Goal: Information Seeking & Learning: Find specific fact

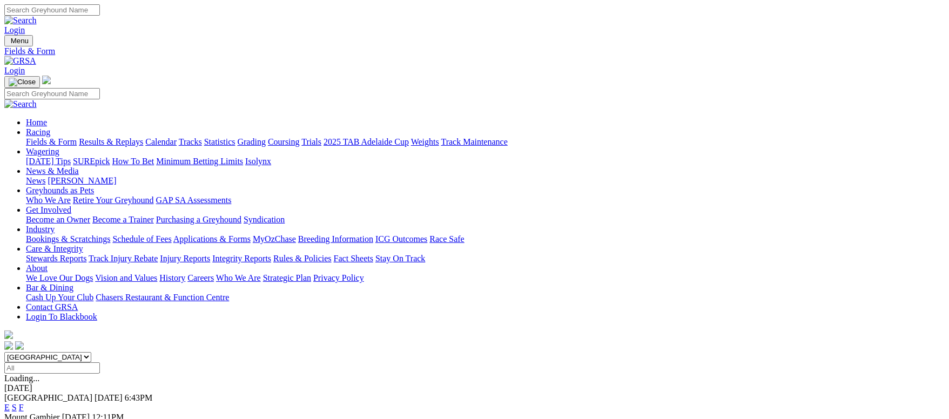
click at [266, 137] on link "Grading" at bounding box center [252, 141] width 28 height 9
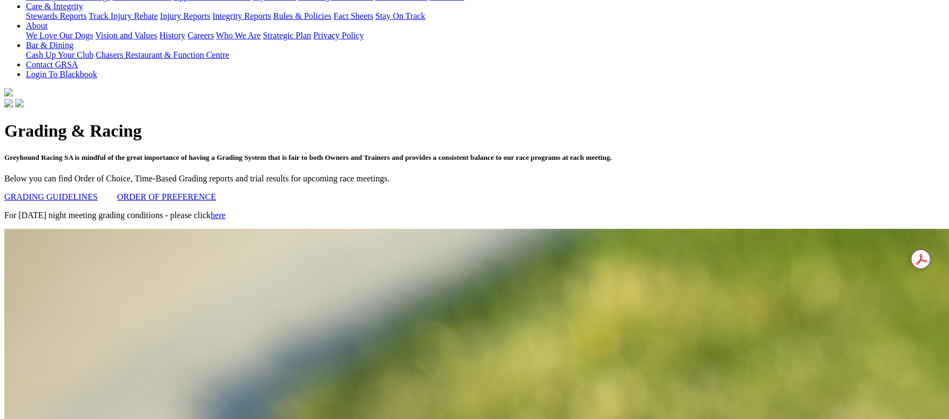
scroll to position [567, 0]
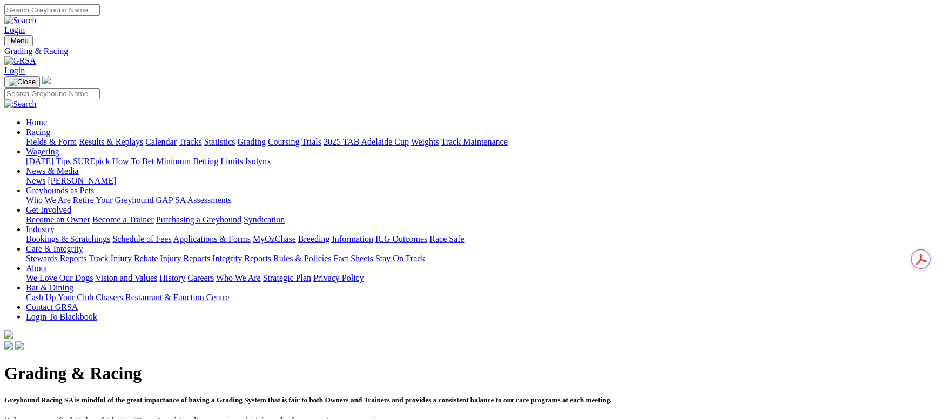
click at [73, 137] on link "Fields & Form" at bounding box center [51, 141] width 51 height 9
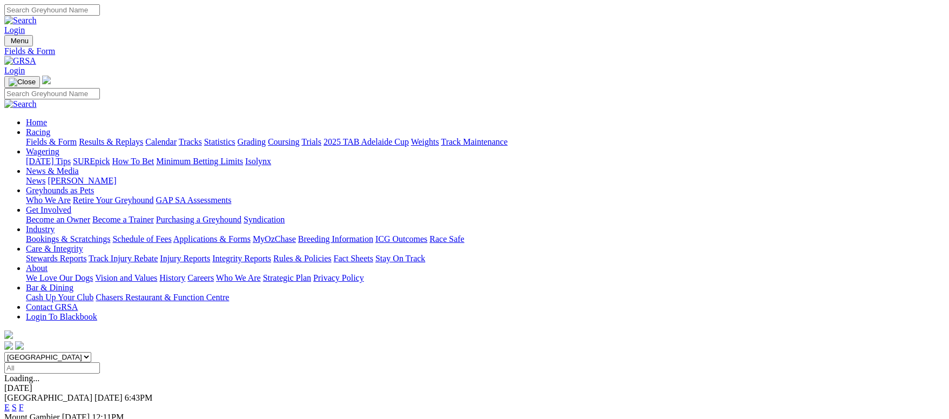
click at [100, 14] on input "Search" at bounding box center [52, 9] width 96 height 11
type input "kransa"
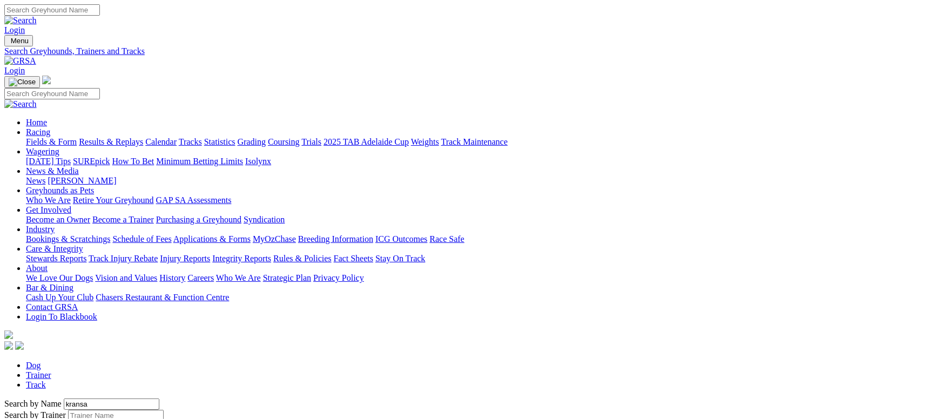
drag, startPoint x: 253, startPoint y: 184, endPoint x: 109, endPoint y: 180, distance: 144.2
type input "krasna"
click at [100, 9] on input "Search" at bounding box center [52, 9] width 96 height 11
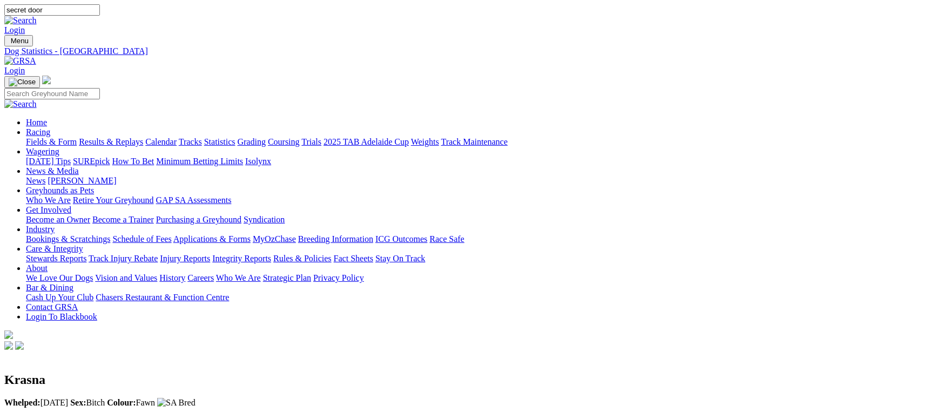
type input "secret door"
click at [100, 5] on input "Search" at bounding box center [52, 9] width 96 height 11
type input "wilpena"
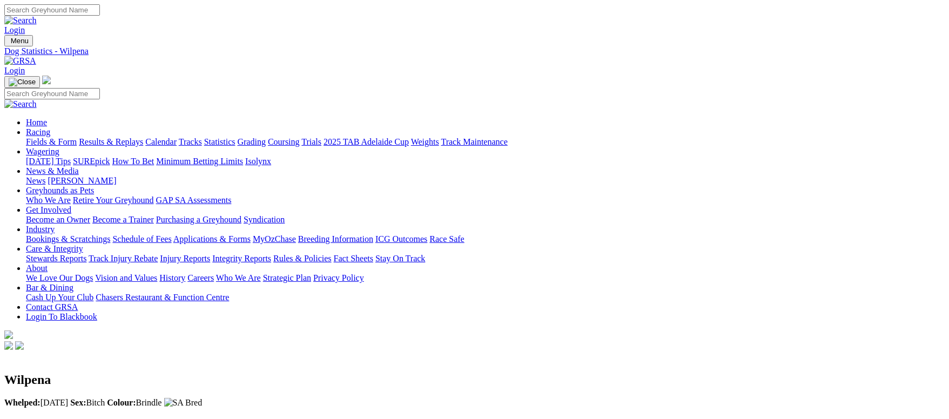
click at [100, 15] on input "Search" at bounding box center [52, 9] width 96 height 11
type input "cabao marble"
click at [100, 13] on input "Search" at bounding box center [52, 9] width 96 height 11
type input "tectonic"
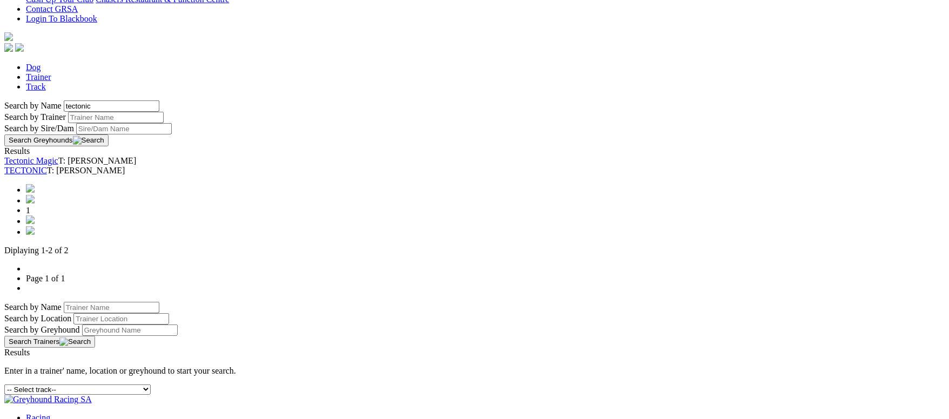
scroll to position [324, 0]
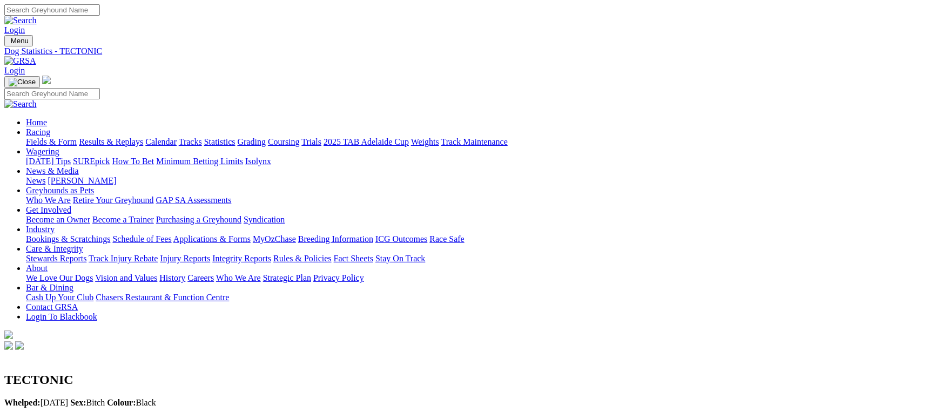
click at [100, 5] on input "Search" at bounding box center [52, 9] width 96 height 11
type input "[PERSON_NAME]"
click at [100, 16] on input "Search" at bounding box center [52, 9] width 96 height 11
type input "slip me fifty"
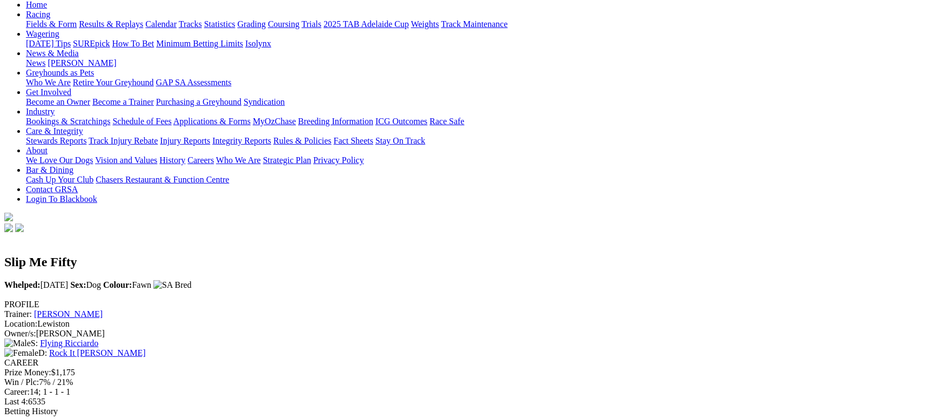
scroll to position [81, 0]
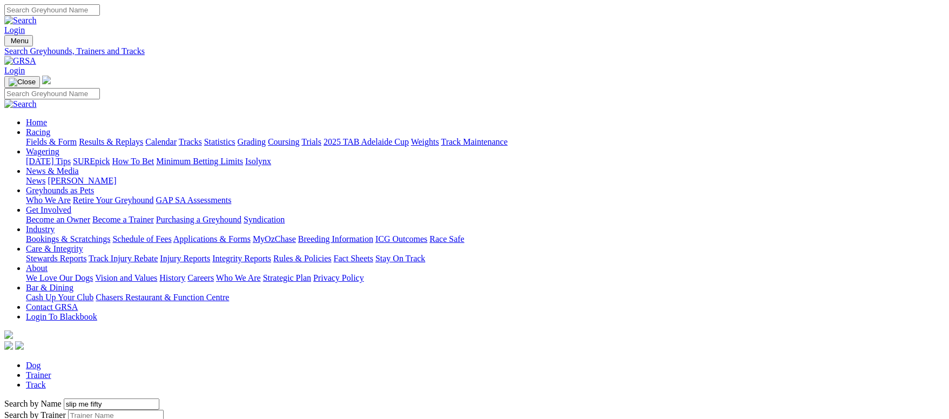
drag, startPoint x: 193, startPoint y: 183, endPoint x: 93, endPoint y: 171, distance: 101.1
type input "[PERSON_NAME]"
click at [100, 16] on input "Search" at bounding box center [52, 9] width 96 height 11
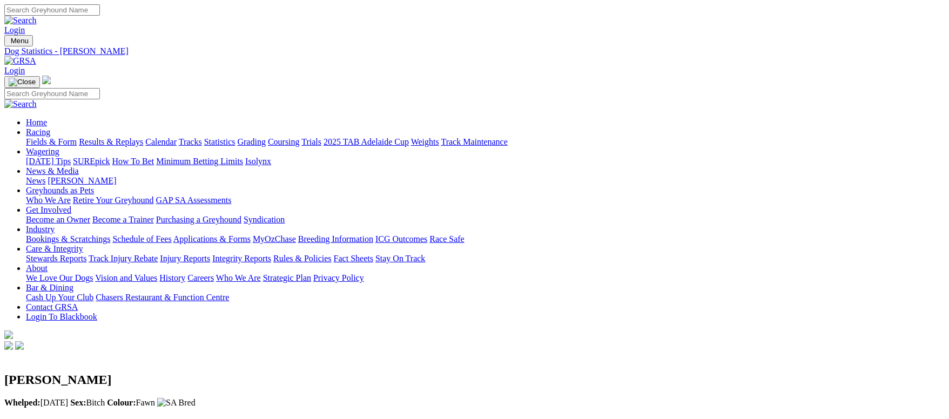
click at [100, 16] on input "Search" at bounding box center [52, 9] width 96 height 11
type input "slip me fifty"
click link "Slip Me Fifty"
click at [100, 11] on input "Search" at bounding box center [52, 9] width 96 height 11
type input "aston [PERSON_NAME]"
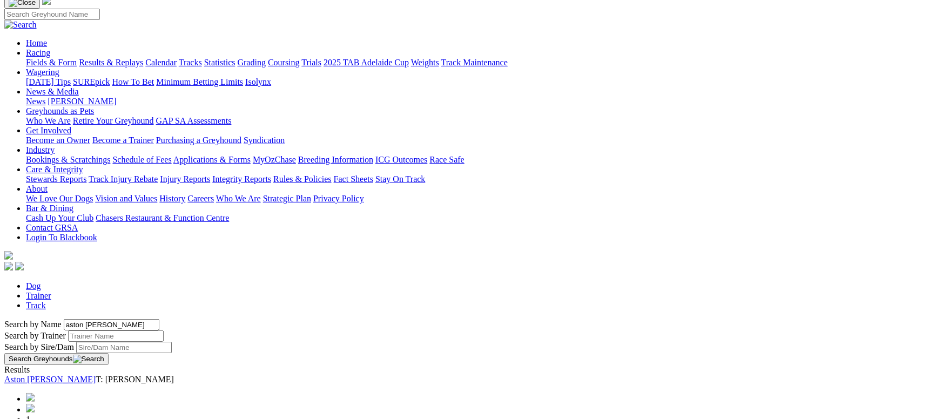
scroll to position [81, 0]
click at [96, 373] on link "Aston Baker" at bounding box center [49, 377] width 91 height 9
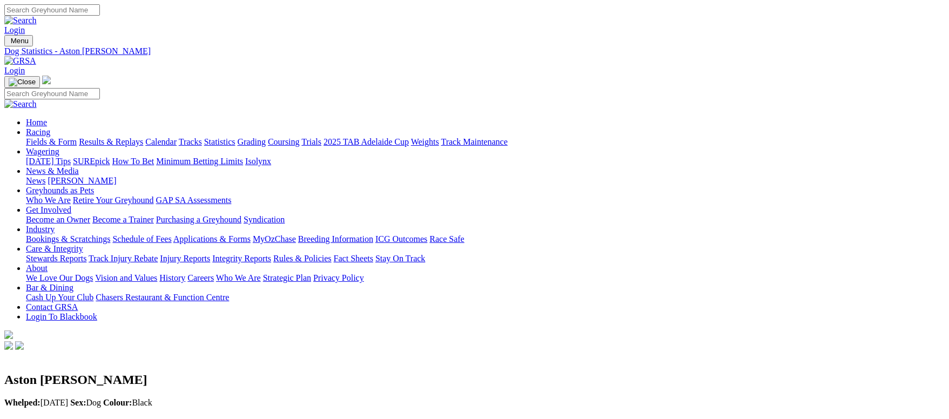
click at [100, 16] on input "Search" at bounding box center [52, 9] width 96 height 11
type input "harvard lad"
click at [100, 16] on input "Search" at bounding box center [52, 9] width 96 height 11
type input "wirrulla joy"
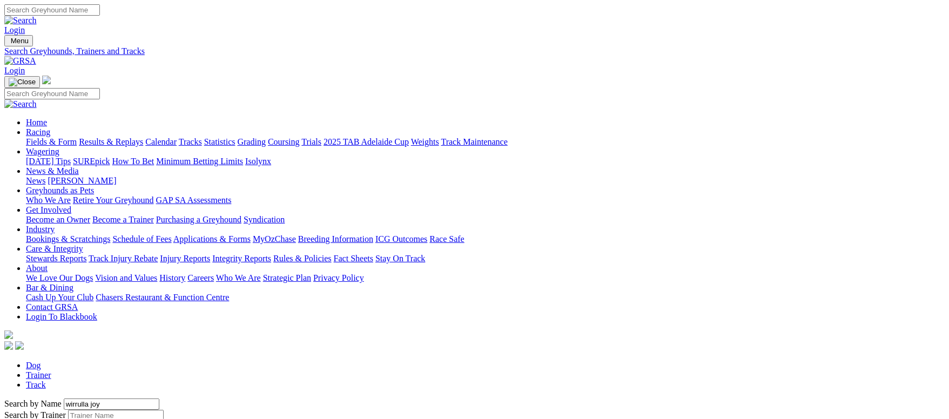
click at [77, 137] on link "Fields & Form" at bounding box center [51, 141] width 51 height 9
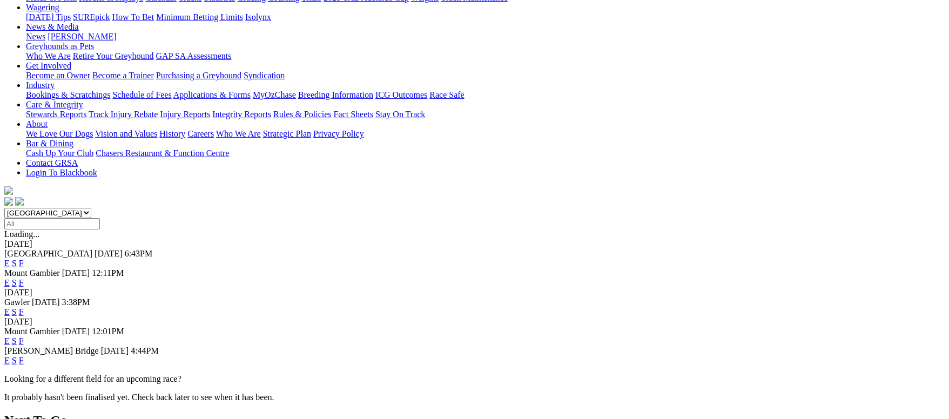
scroll to position [162, 0]
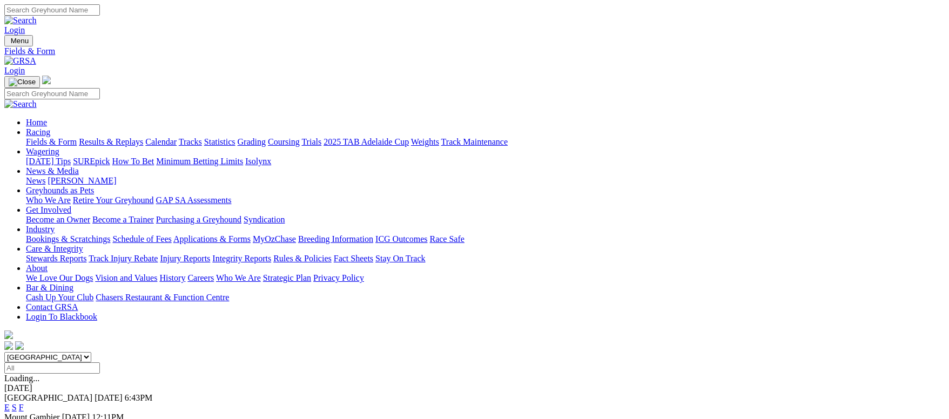
scroll to position [162, 0]
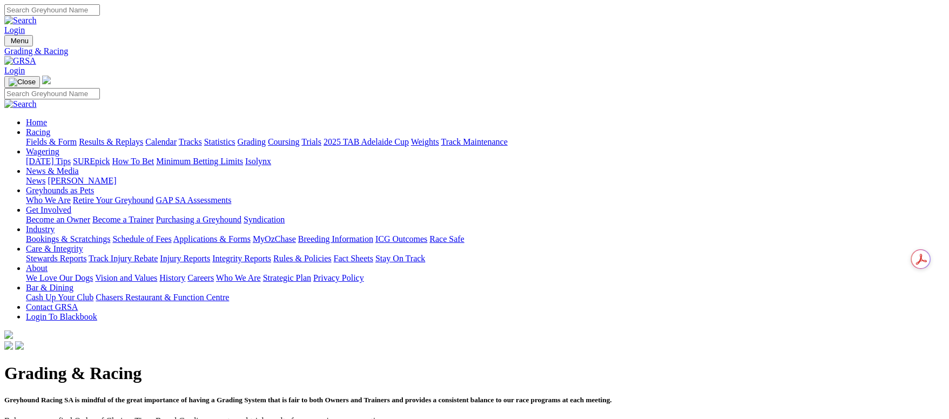
click at [77, 137] on link "Fields & Form" at bounding box center [51, 141] width 51 height 9
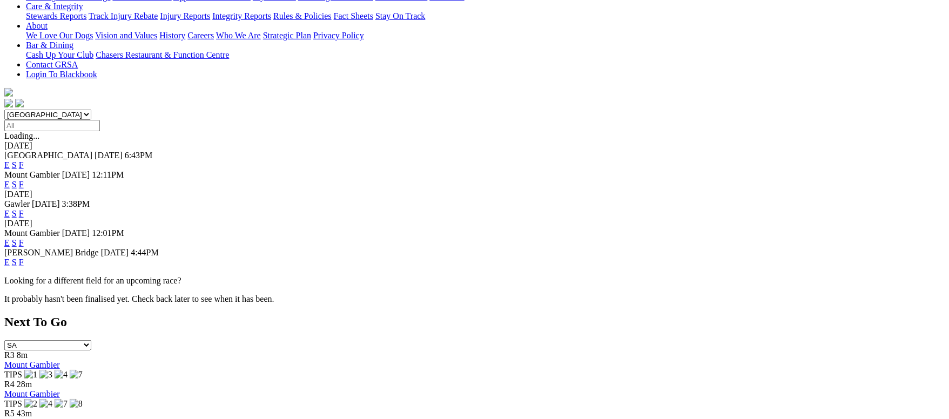
scroll to position [81, 0]
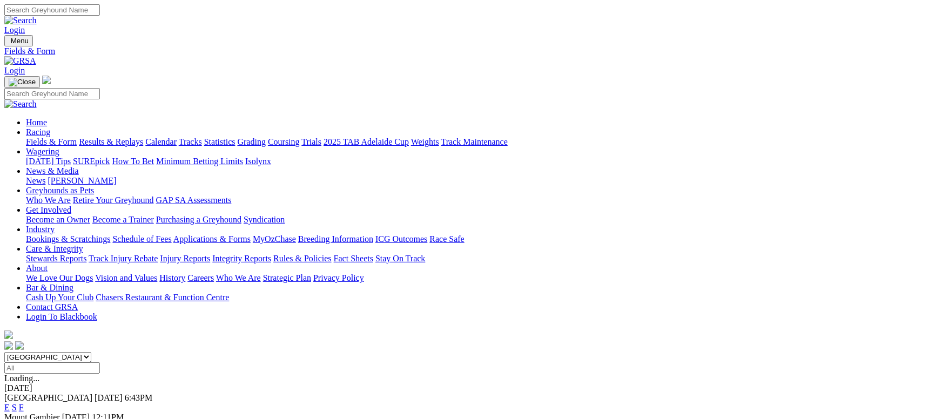
click at [77, 137] on link "Fields & Form" at bounding box center [51, 141] width 51 height 9
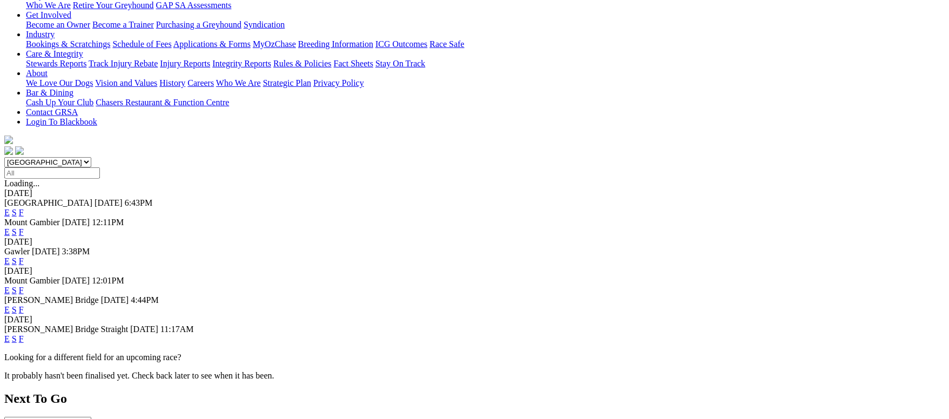
scroll to position [324, 0]
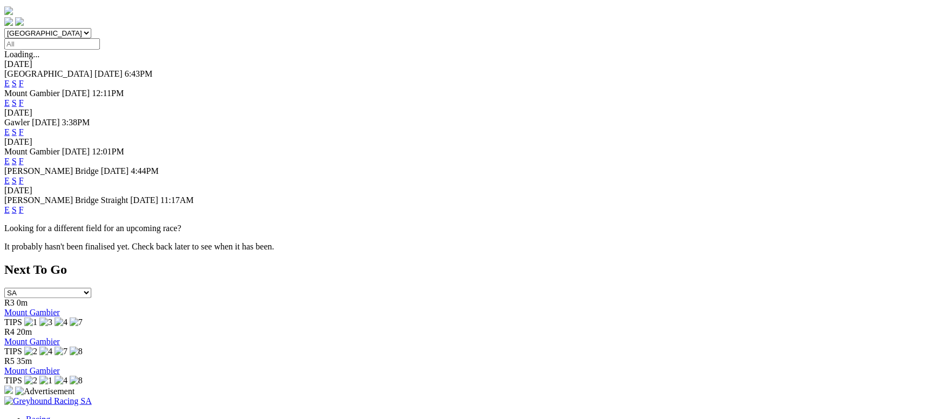
click at [24, 205] on link "F" at bounding box center [21, 209] width 5 height 9
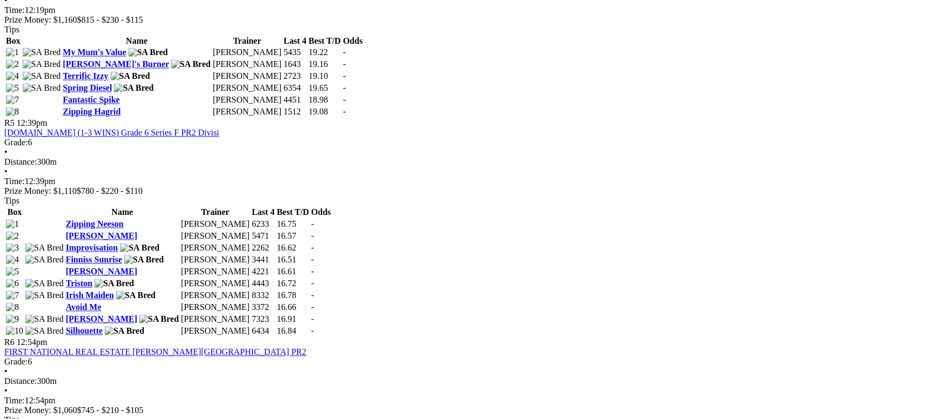
scroll to position [1134, 0]
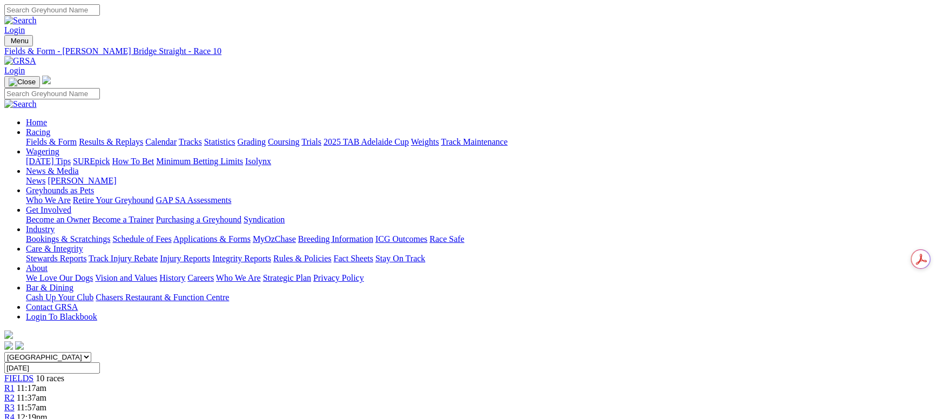
click at [306, 393] on div "R2 11:37am" at bounding box center [474, 398] width 940 height 10
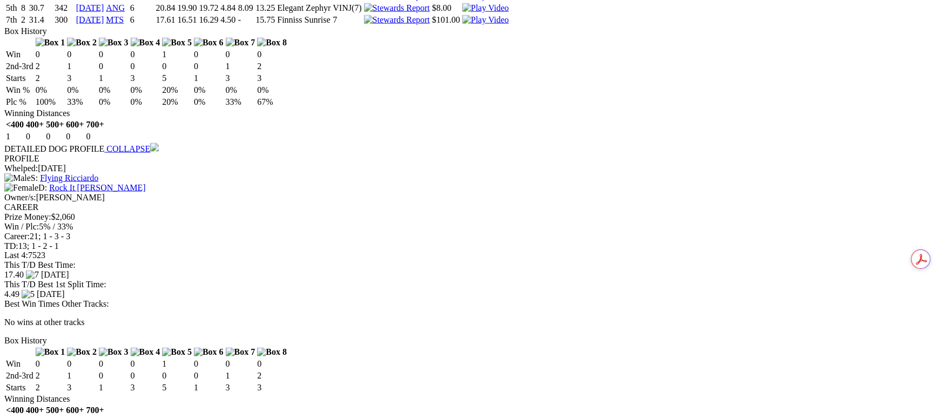
scroll to position [971, 0]
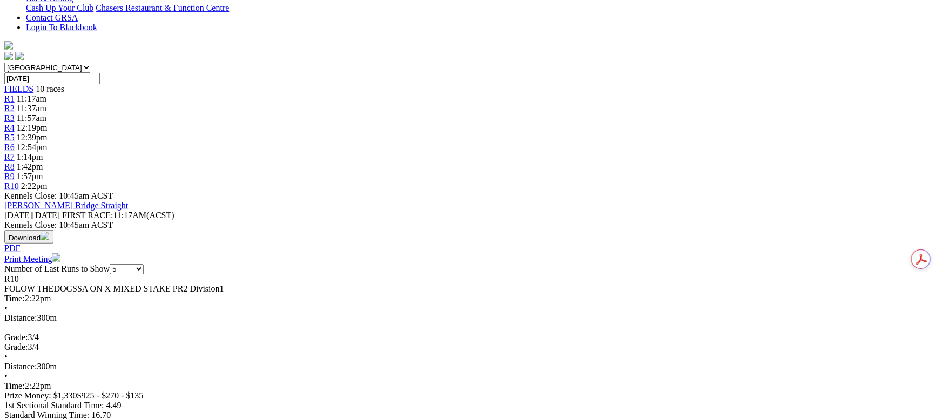
scroll to position [242, 0]
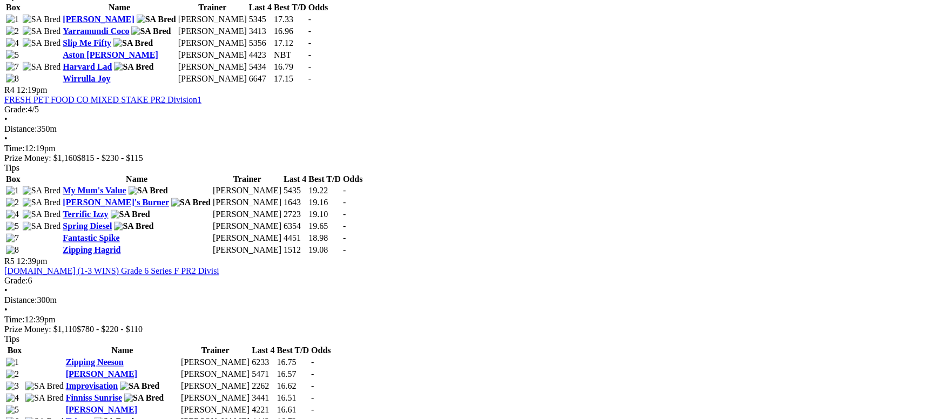
scroll to position [1134, 0]
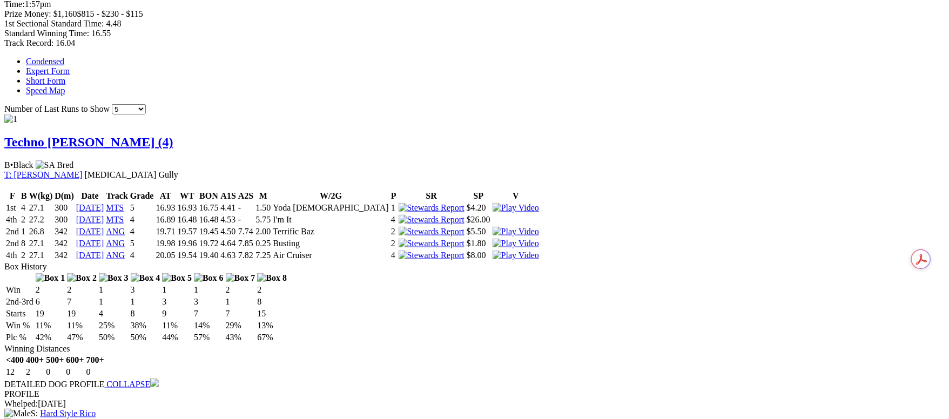
scroll to position [648, 0]
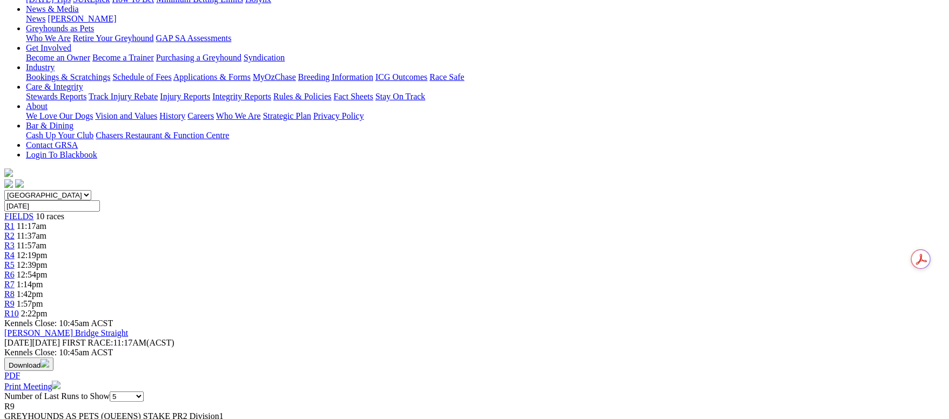
scroll to position [0, 0]
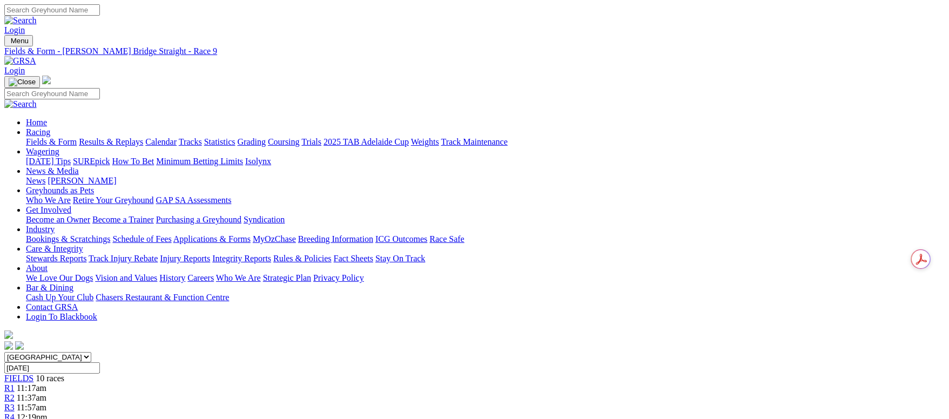
click at [77, 137] on link "Fields & Form" at bounding box center [51, 141] width 51 height 9
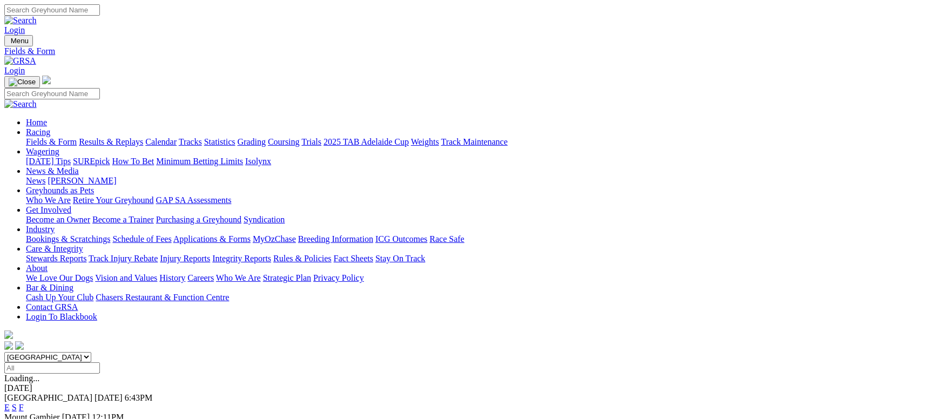
click at [24, 403] on link "F" at bounding box center [21, 407] width 5 height 9
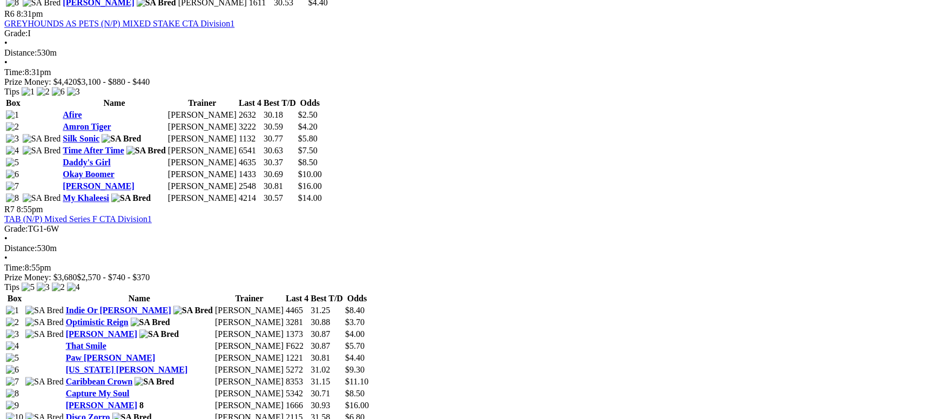
scroll to position [1215, 0]
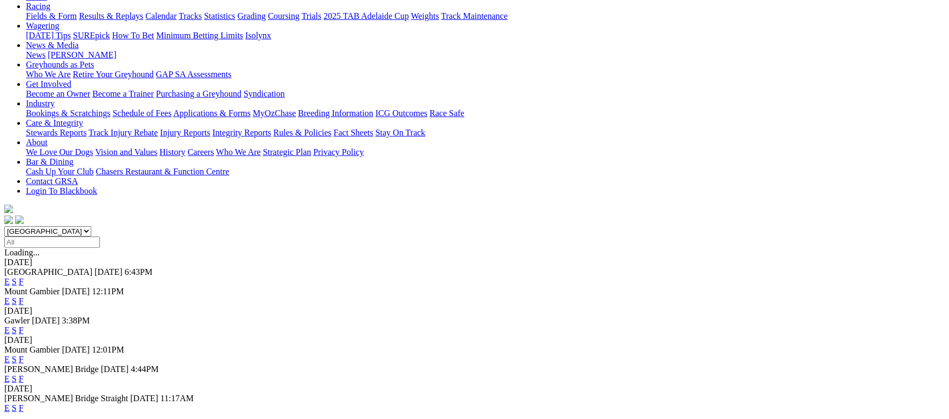
scroll to position [242, 0]
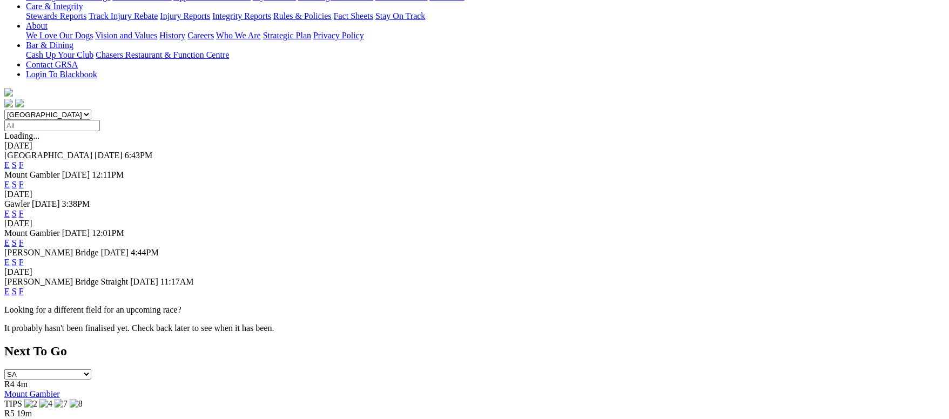
click at [24, 287] on link "F" at bounding box center [21, 291] width 5 height 9
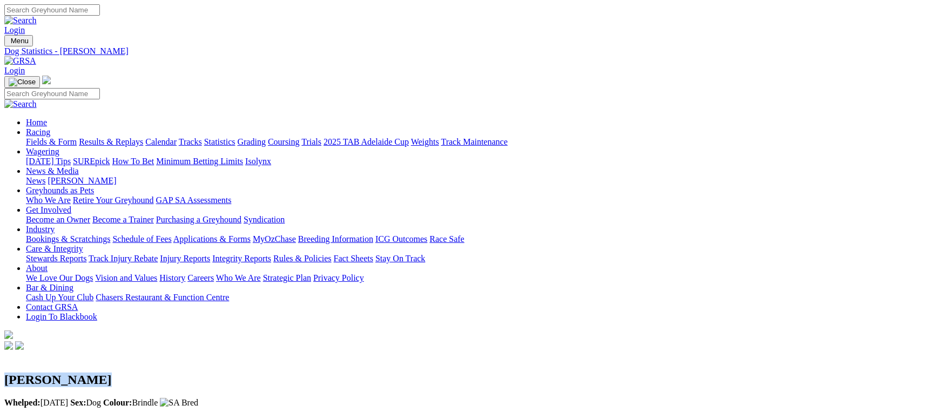
drag, startPoint x: 267, startPoint y: 133, endPoint x: 169, endPoint y: 131, distance: 97.7
click at [169, 373] on h2 "[PERSON_NAME]" at bounding box center [474, 380] width 940 height 15
copy h2 "[PERSON_NAME]"
